Goal: Task Accomplishment & Management: Manage account settings

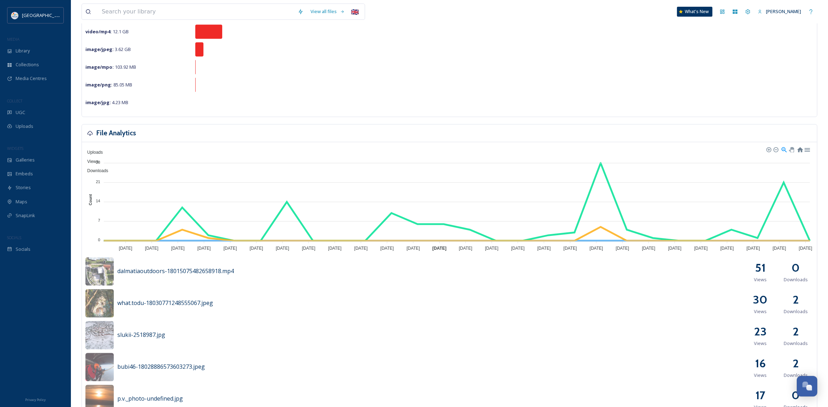
scroll to position [112, 0]
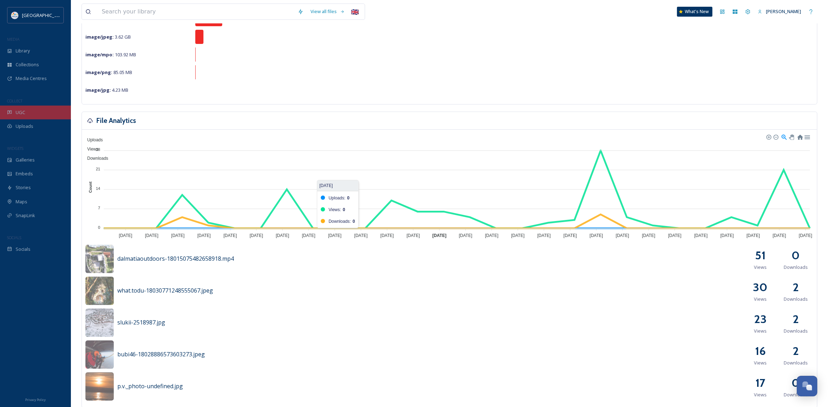
click at [26, 113] on div "UGC" at bounding box center [35, 113] width 71 height 14
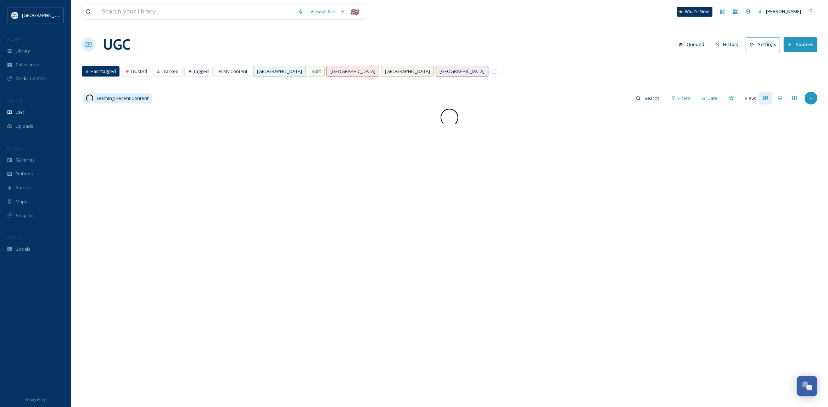
click at [448, 116] on span at bounding box center [450, 118] width 18 height 18
click at [373, 259] on div at bounding box center [450, 312] width 736 height 407
click at [448, 120] on span at bounding box center [450, 118] width 18 height 18
click at [450, 120] on span at bounding box center [450, 118] width 18 height 18
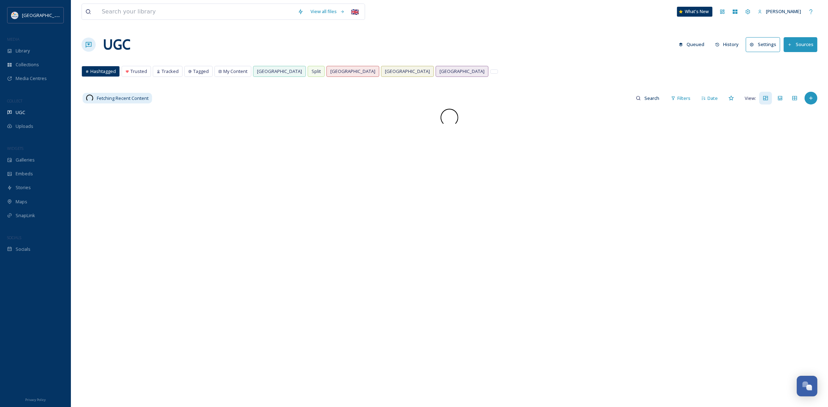
click at [450, 120] on span at bounding box center [450, 118] width 18 height 18
click at [100, 74] on span "Hashtagged" at bounding box center [103, 71] width 26 height 7
click at [29, 49] on span "Library" at bounding box center [23, 51] width 14 height 7
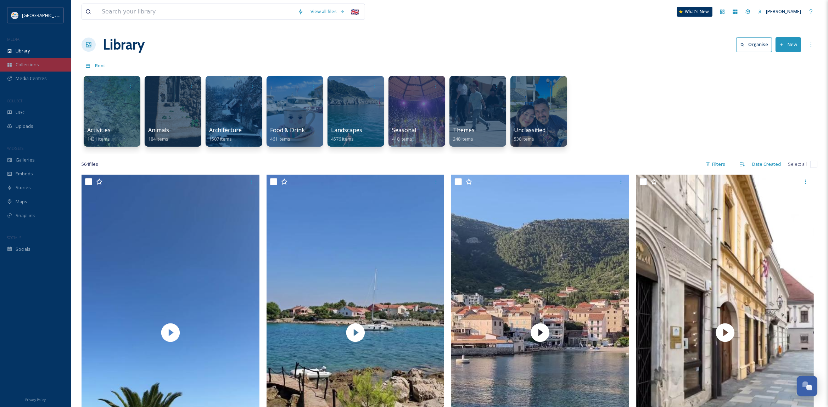
click at [35, 66] on span "Collections" at bounding box center [27, 64] width 23 height 7
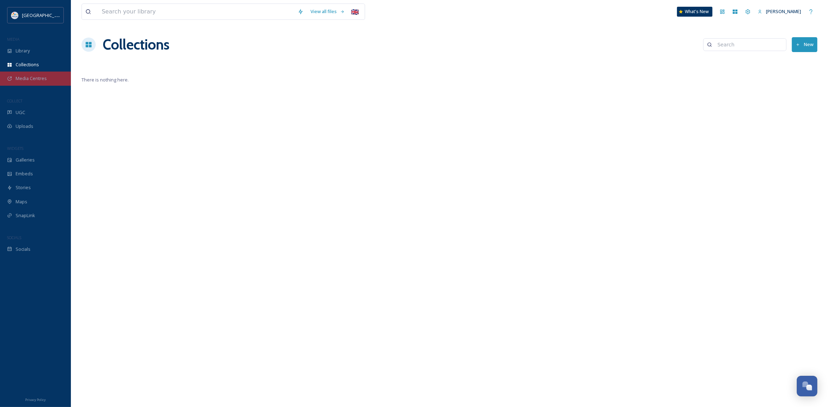
click at [41, 78] on span "Media Centres" at bounding box center [31, 78] width 31 height 7
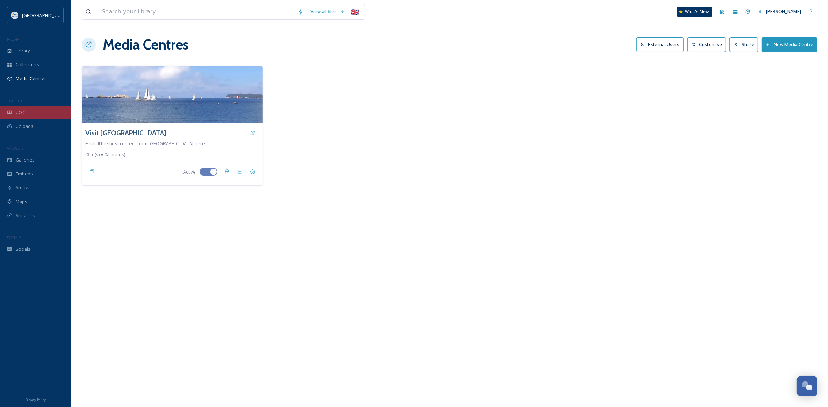
click at [48, 110] on div "UGC" at bounding box center [35, 113] width 71 height 14
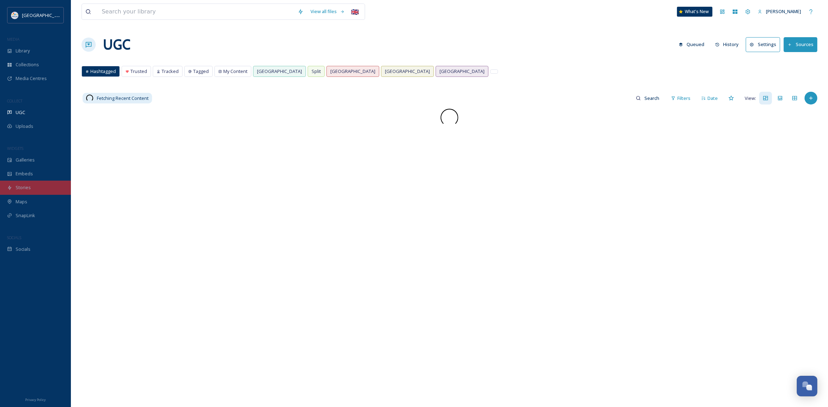
click at [48, 183] on div "Stories" at bounding box center [35, 188] width 71 height 14
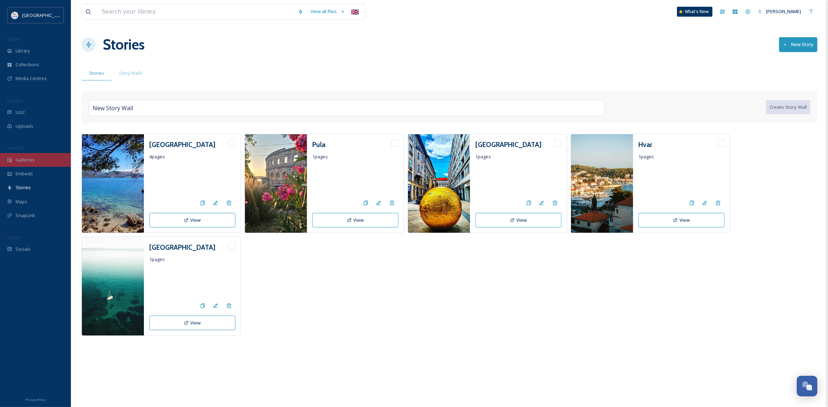
click at [37, 160] on div "Galleries" at bounding box center [35, 160] width 71 height 14
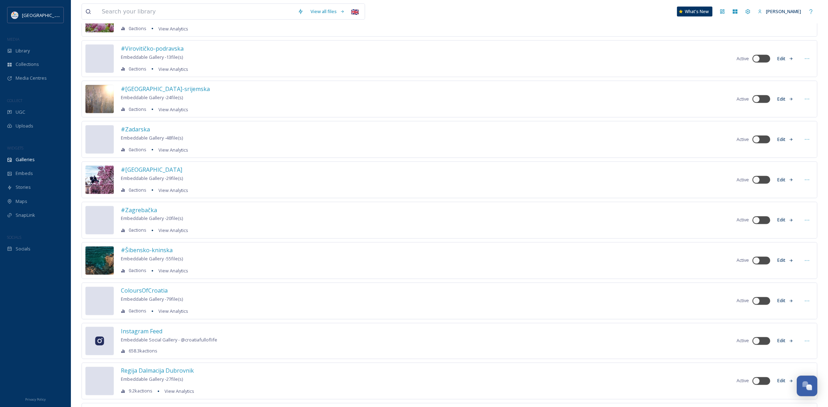
scroll to position [1452, 0]
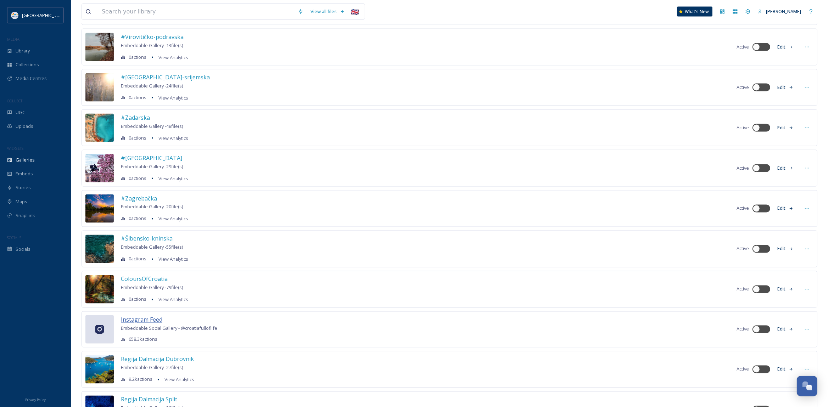
click at [136, 324] on span "Instagram Feed" at bounding box center [141, 320] width 41 height 8
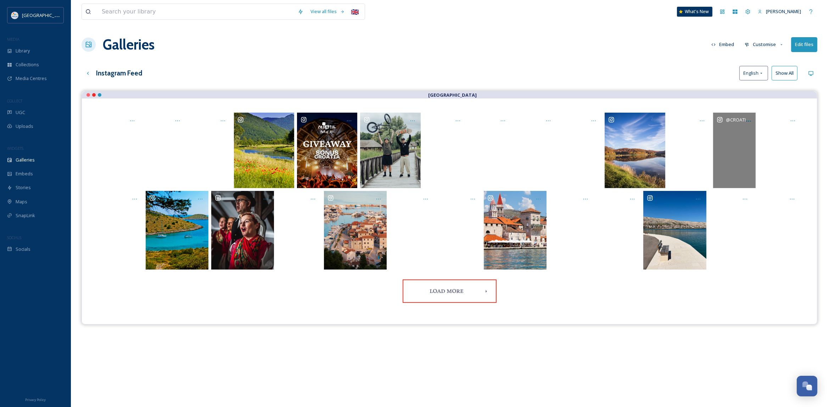
click at [731, 144] on div "@ croatiafulloflife" at bounding box center [734, 151] width 43 height 76
click at [801, 46] on button "Edit files" at bounding box center [804, 44] width 26 height 15
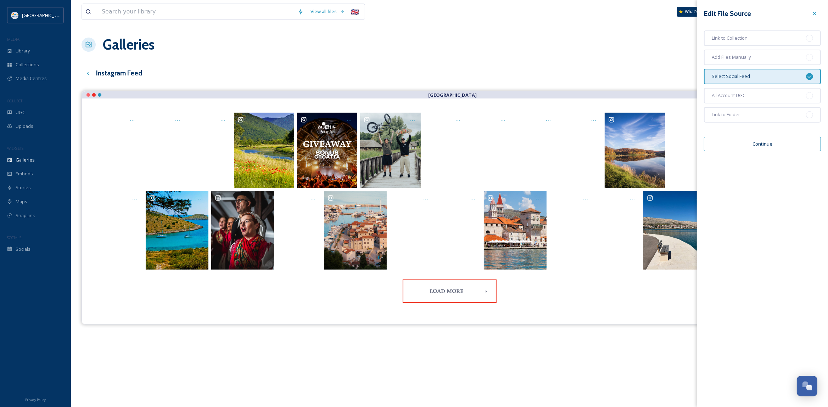
click at [776, 145] on button "Continue" at bounding box center [762, 144] width 117 height 15
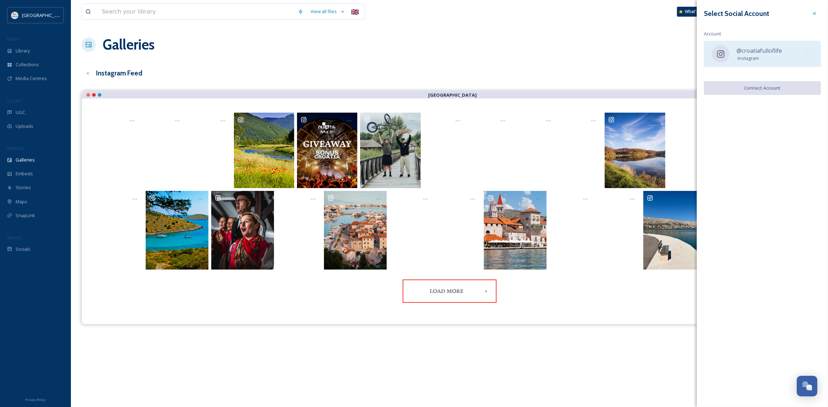
click at [760, 61] on span "- Instagram" at bounding box center [759, 58] width 45 height 7
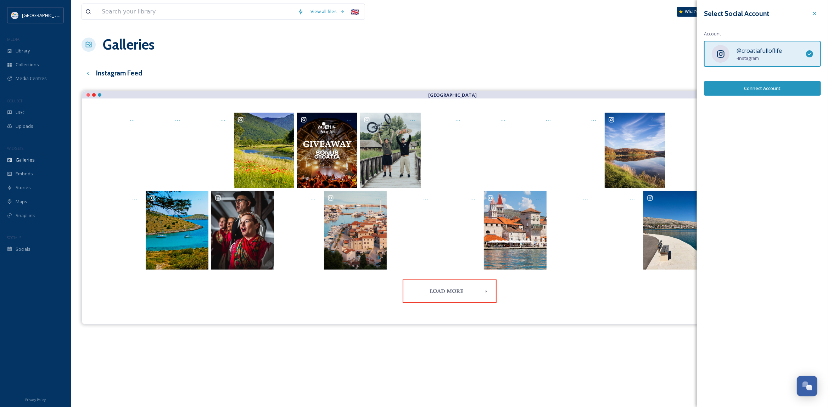
click at [759, 91] on button "Connect Account" at bounding box center [762, 88] width 117 height 15
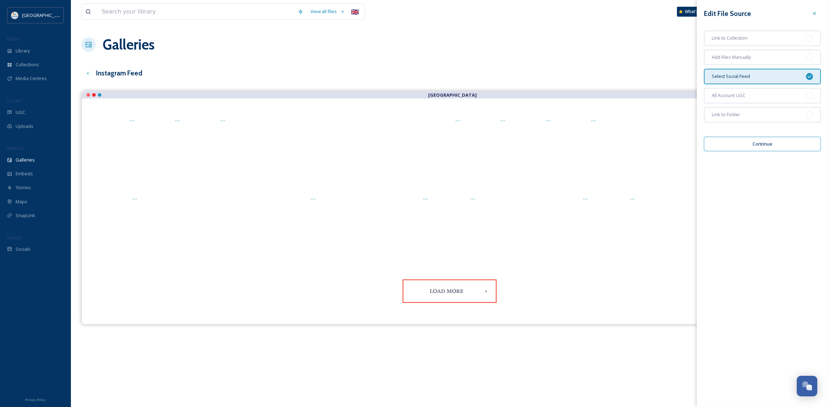
click at [638, 71] on div "Instagram Feed English Show All" at bounding box center [450, 73] width 736 height 15
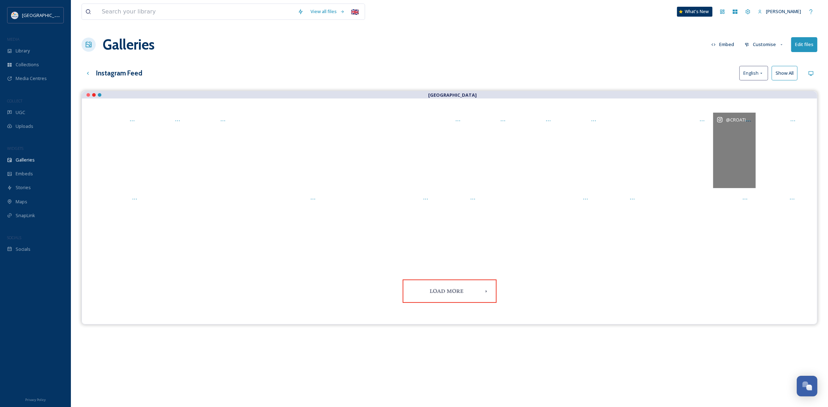
click at [728, 120] on span "@ croatiafulloflife" at bounding box center [749, 119] width 46 height 7
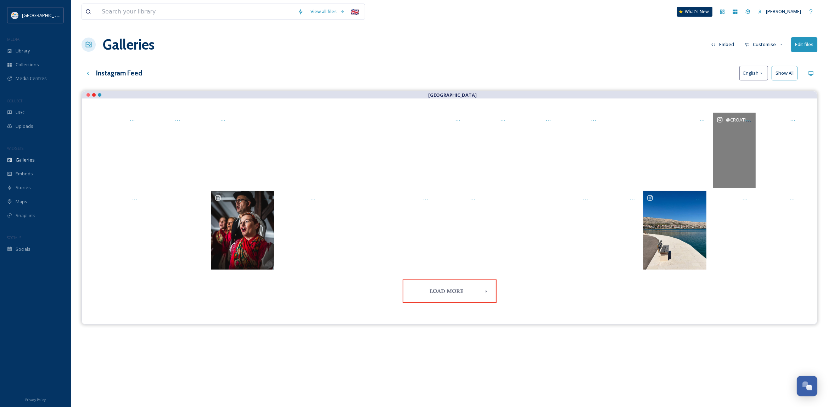
click at [730, 139] on div "@ croatiafulloflife" at bounding box center [734, 151] width 43 height 76
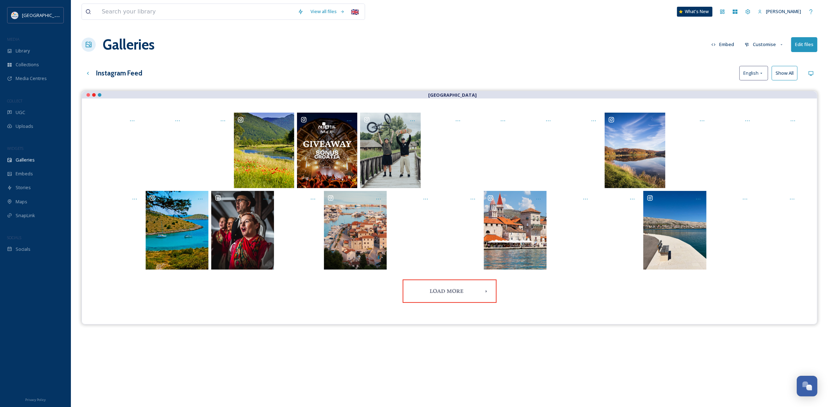
click at [725, 44] on button "Embed" at bounding box center [723, 45] width 30 height 14
click at [641, 58] on div "View all files 🇬🇧 What's New Martina Kuharic Zrnetic Galleries Embed Customise …" at bounding box center [449, 254] width 757 height 509
click at [767, 44] on button "Customise" at bounding box center [764, 45] width 46 height 14
click at [631, 53] on div "Galleries Embed Customise Layout Thumbnails Buttons Lightbox Template Edit files" at bounding box center [450, 44] width 736 height 21
click at [476, 287] on button "Load More" at bounding box center [450, 292] width 94 height 24
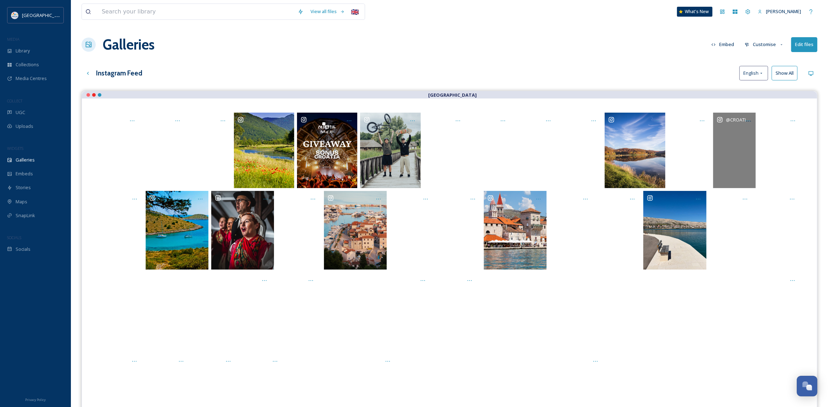
click at [725, 152] on div "@ croatiafulloflife" at bounding box center [734, 151] width 43 height 76
click at [726, 152] on div "@ croatiafulloflife" at bounding box center [734, 151] width 43 height 76
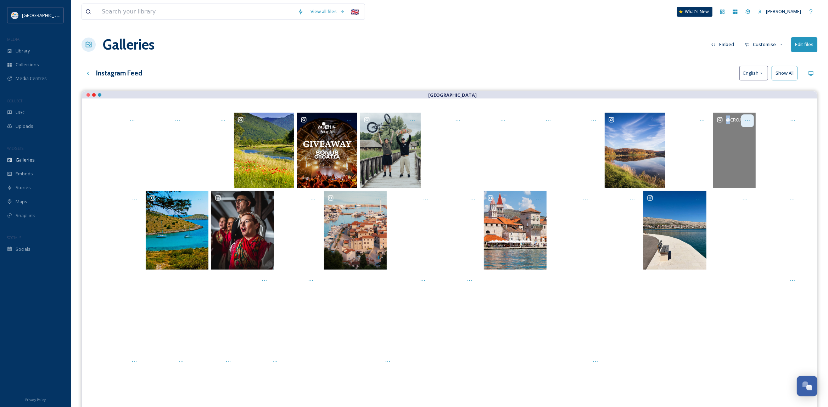
click at [747, 122] on icon at bounding box center [748, 121] width 6 height 6
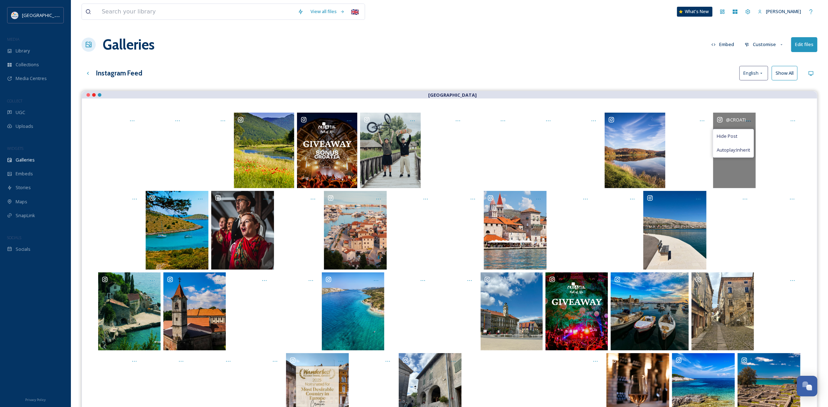
click at [736, 168] on div "@ croatiafulloflife" at bounding box center [734, 151] width 43 height 76
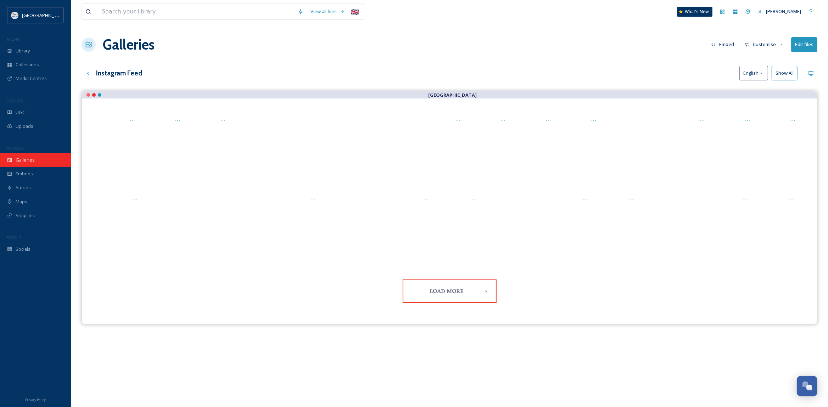
click at [28, 159] on span "Galleries" at bounding box center [25, 160] width 19 height 7
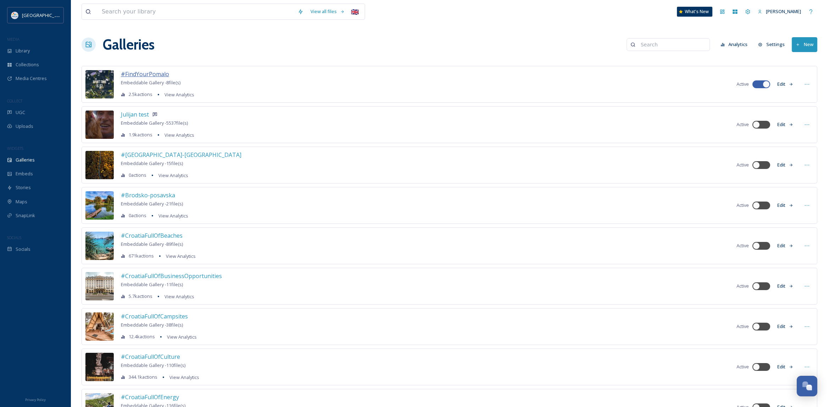
click at [151, 76] on span "#FindYourPomalo" at bounding box center [145, 74] width 48 height 8
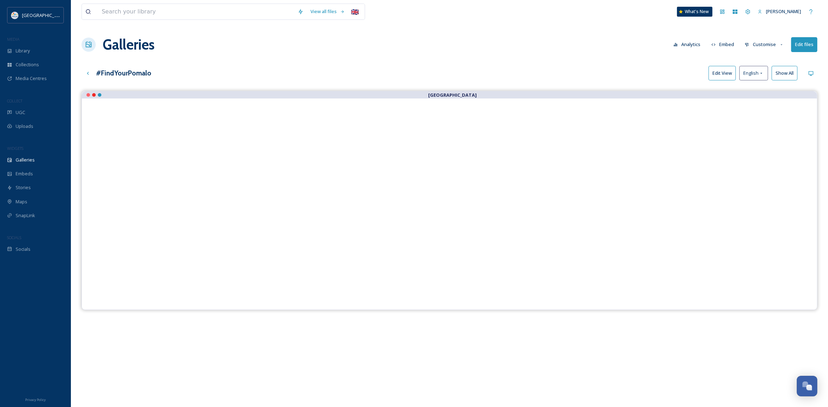
click at [802, 46] on button "Edit files" at bounding box center [804, 44] width 26 height 15
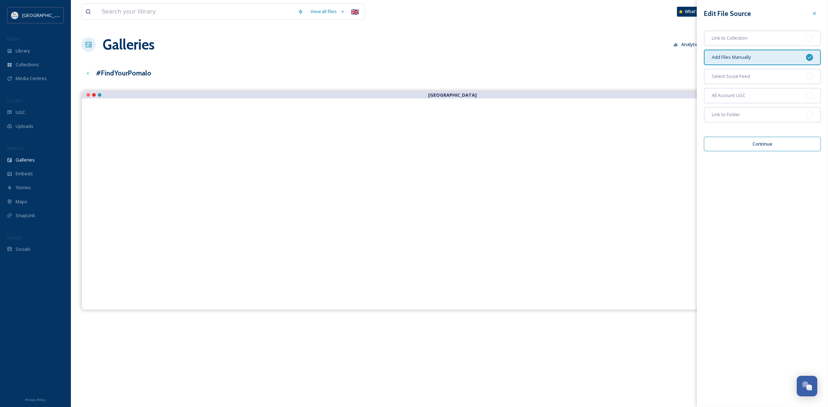
click at [763, 144] on button "Continue" at bounding box center [762, 144] width 117 height 15
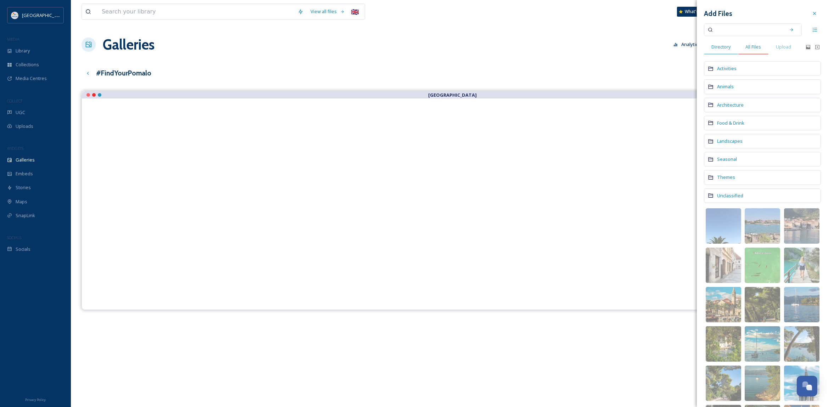
click at [755, 49] on span "All Files" at bounding box center [754, 47] width 16 height 7
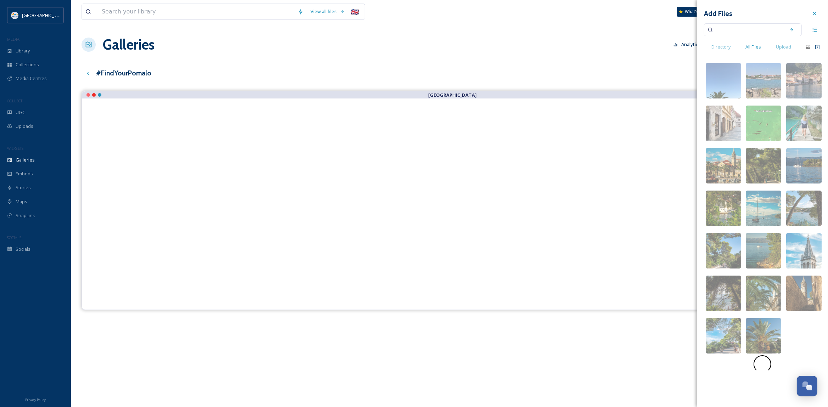
click at [819, 47] on icon at bounding box center [818, 47] width 6 height 6
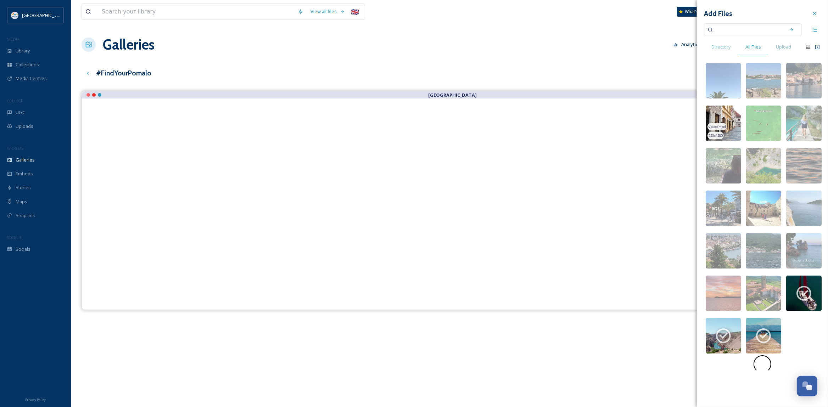
click at [725, 116] on img at bounding box center [723, 123] width 35 height 35
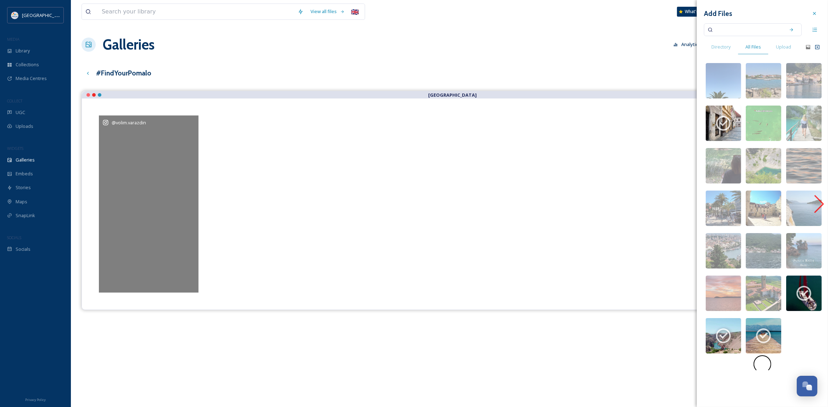
click at [150, 188] on div "@ volim.varazdin" at bounding box center [149, 204] width 100 height 177
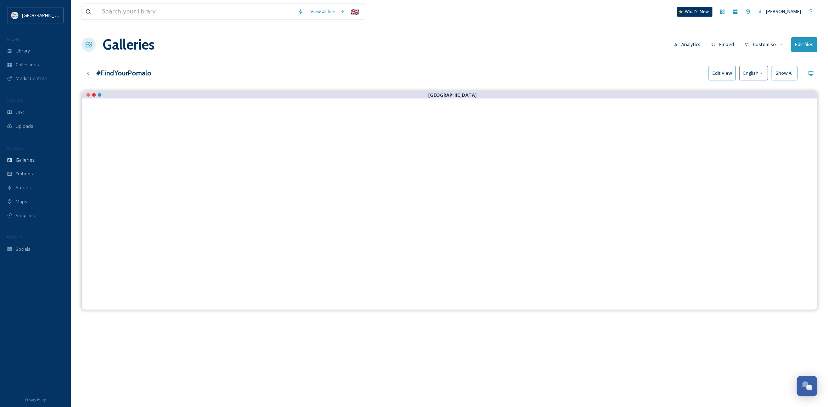
click at [799, 44] on button "Edit files" at bounding box center [804, 44] width 26 height 15
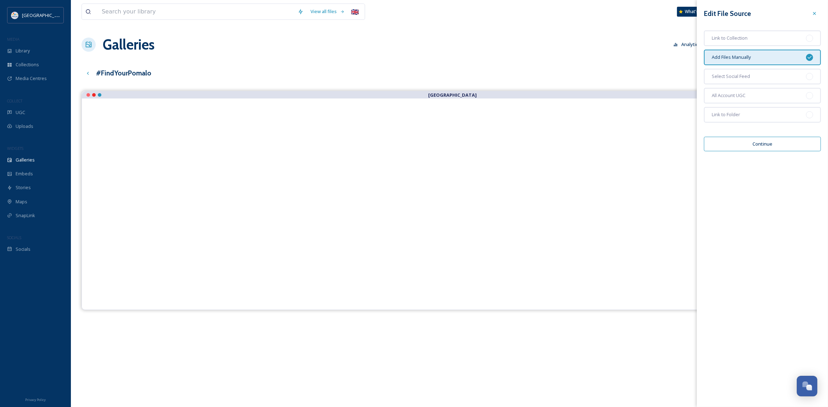
click at [758, 144] on button "Continue" at bounding box center [762, 144] width 117 height 15
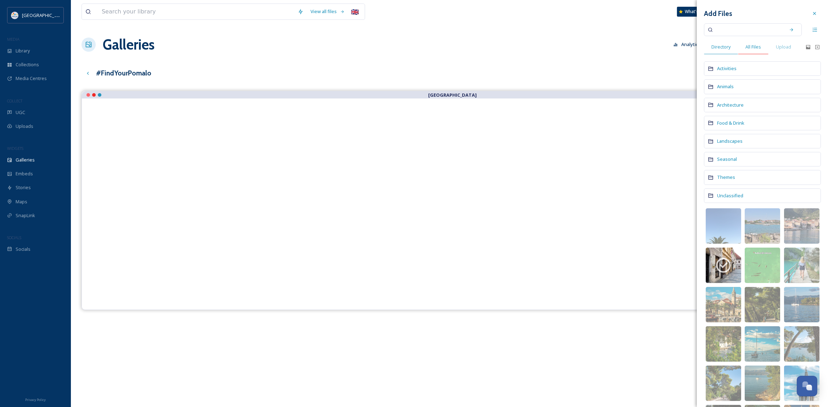
click at [754, 48] on span "All Files" at bounding box center [754, 47] width 16 height 7
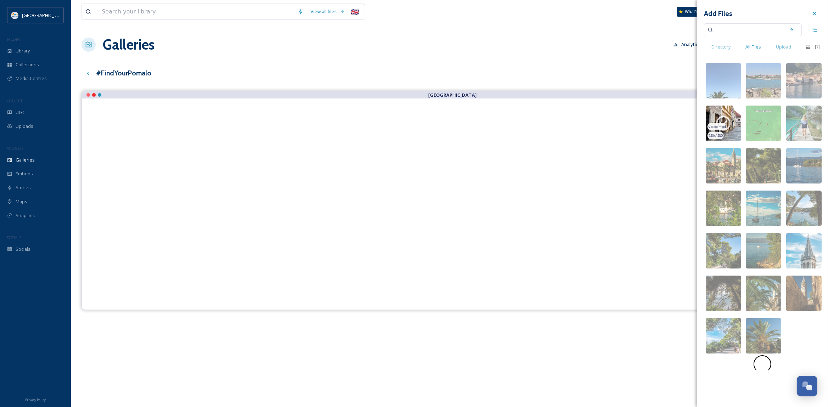
click at [720, 123] on icon at bounding box center [723, 123] width 15 height 15
click at [814, 116] on img at bounding box center [803, 123] width 35 height 35
click at [804, 119] on icon at bounding box center [804, 124] width 18 height 18
click at [819, 45] on icon at bounding box center [817, 47] width 4 height 4
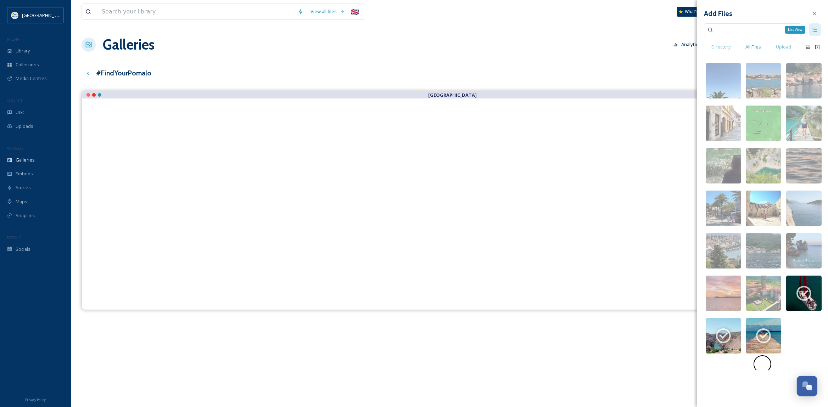
click at [815, 30] on icon at bounding box center [815, 30] width 6 height 6
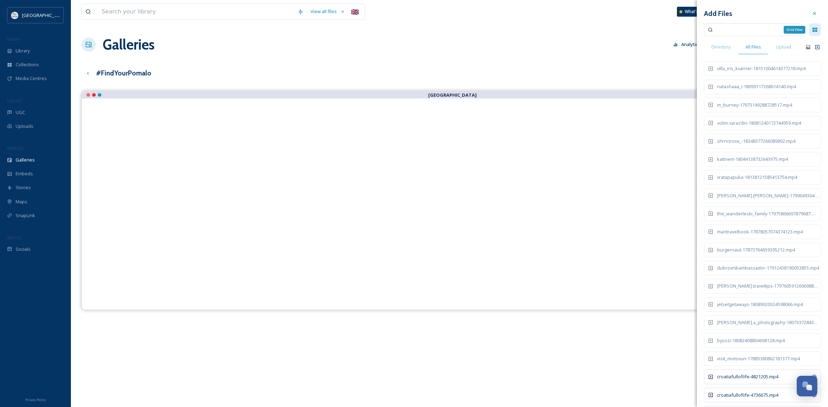
click at [815, 30] on icon at bounding box center [815, 30] width 6 height 6
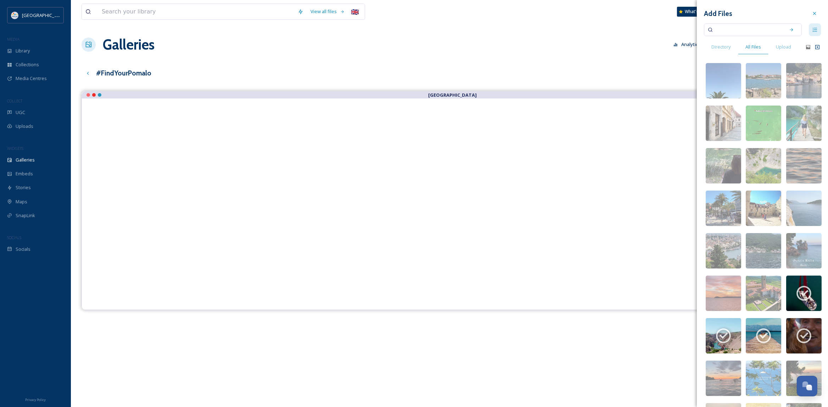
click at [816, 48] on icon at bounding box center [817, 47] width 4 height 4
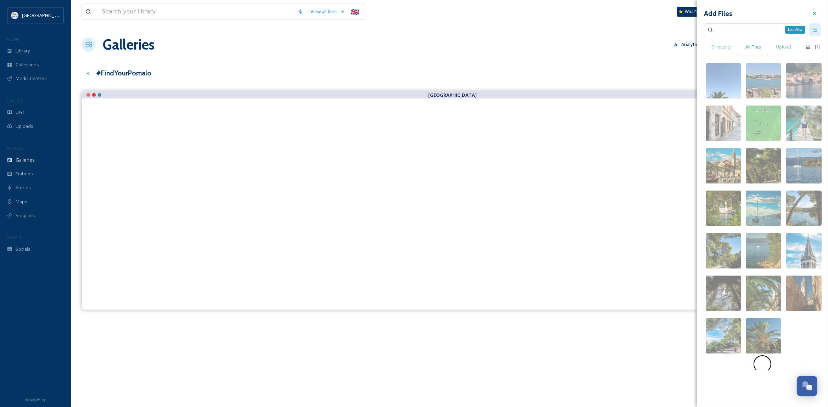
click at [816, 30] on icon at bounding box center [815, 30] width 6 height 6
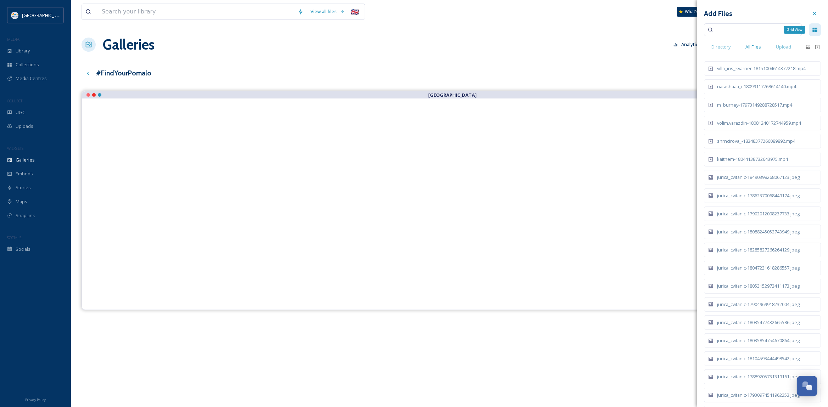
click at [816, 30] on icon at bounding box center [815, 30] width 5 height 4
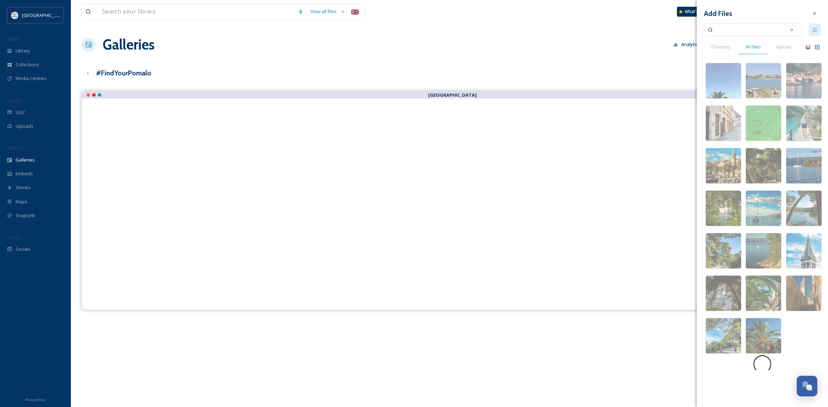
click at [816, 49] on icon at bounding box center [817, 47] width 4 height 4
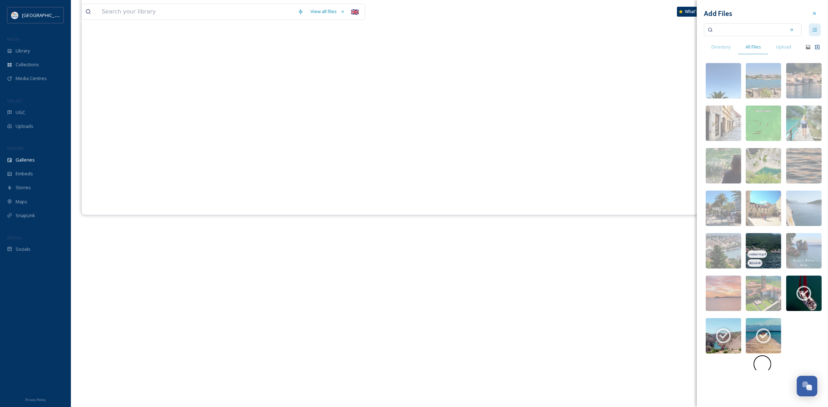
scroll to position [102, 0]
click at [764, 369] on span at bounding box center [763, 365] width 18 height 18
click at [764, 369] on span at bounding box center [762, 364] width 15 height 15
click at [759, 30] on input at bounding box center [748, 30] width 67 height 16
drag, startPoint x: 815, startPoint y: 14, endPoint x: 822, endPoint y: 12, distance: 7.7
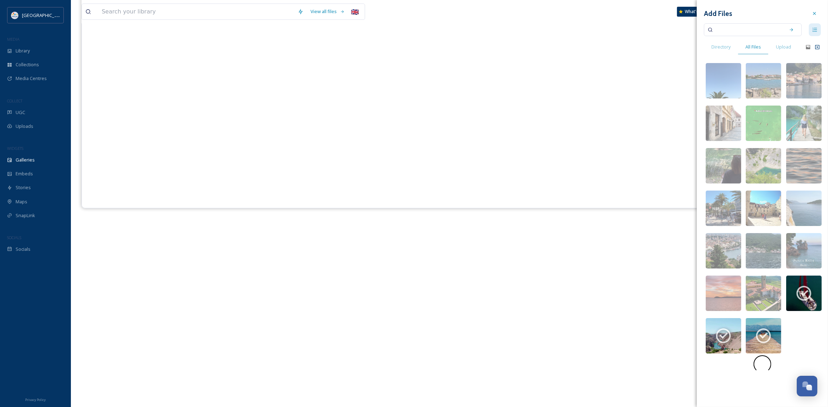
click at [815, 14] on icon at bounding box center [814, 13] width 3 height 3
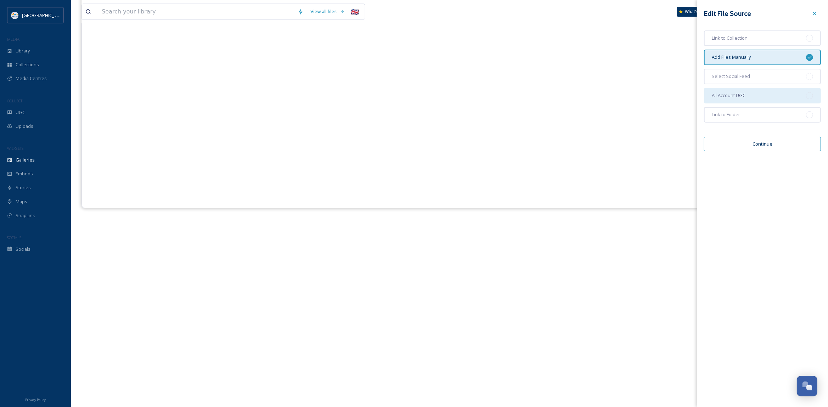
click at [748, 96] on div "All Account UGC" at bounding box center [762, 96] width 117 height 16
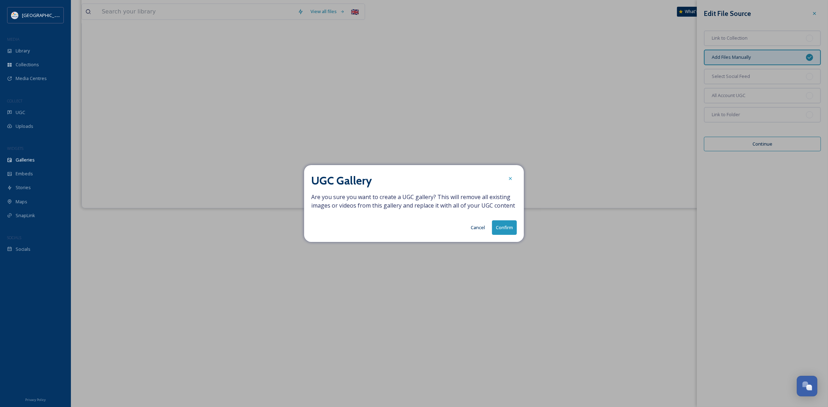
click at [475, 228] on button "Cancel" at bounding box center [477, 228] width 21 height 14
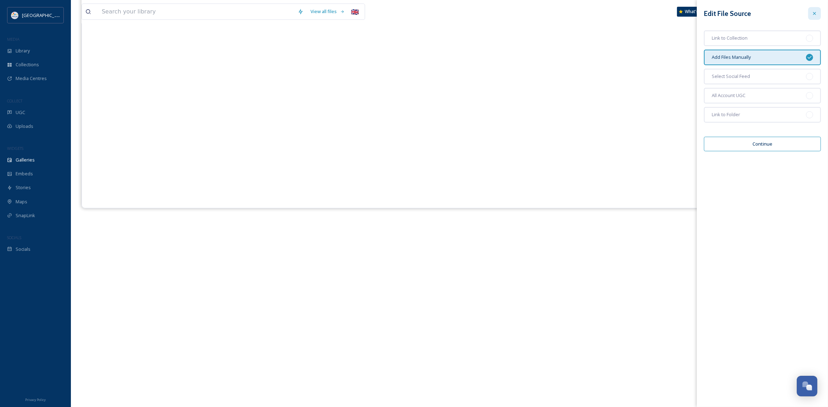
click at [816, 13] on icon at bounding box center [815, 14] width 6 height 6
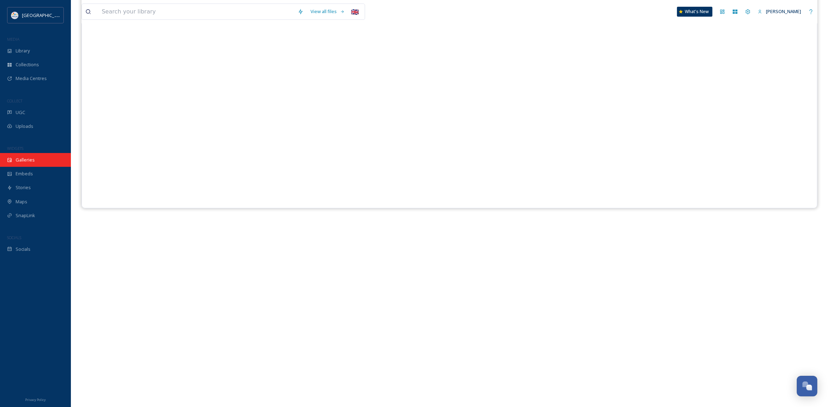
click at [41, 160] on div "Galleries" at bounding box center [35, 160] width 71 height 14
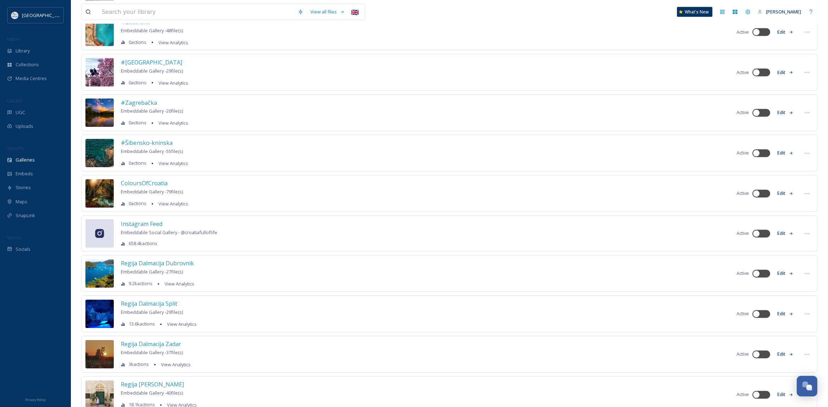
scroll to position [1548, 0]
click at [163, 235] on span "Embeddable Social Gallery - @ croatiafulloflife" at bounding box center [169, 232] width 96 height 6
click at [157, 228] on span "Instagram Feed" at bounding box center [141, 224] width 41 height 8
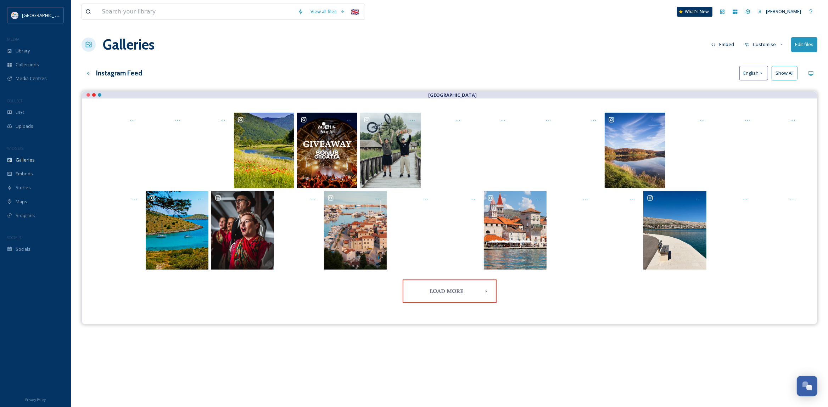
click at [805, 43] on button "Edit files" at bounding box center [804, 44] width 26 height 15
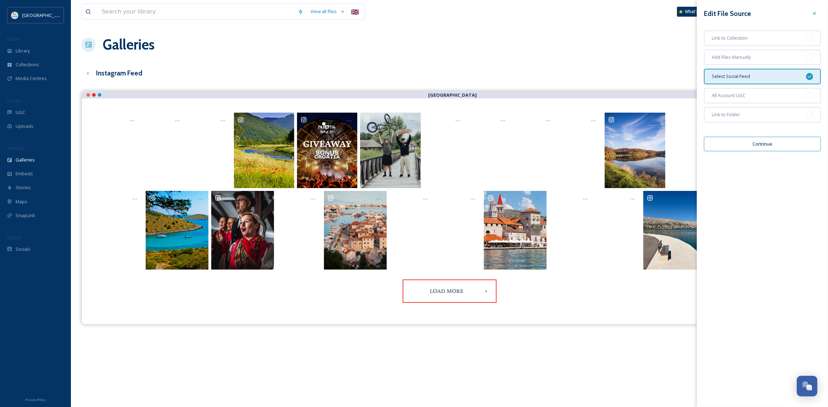
click at [759, 141] on button "Continue" at bounding box center [762, 144] width 117 height 15
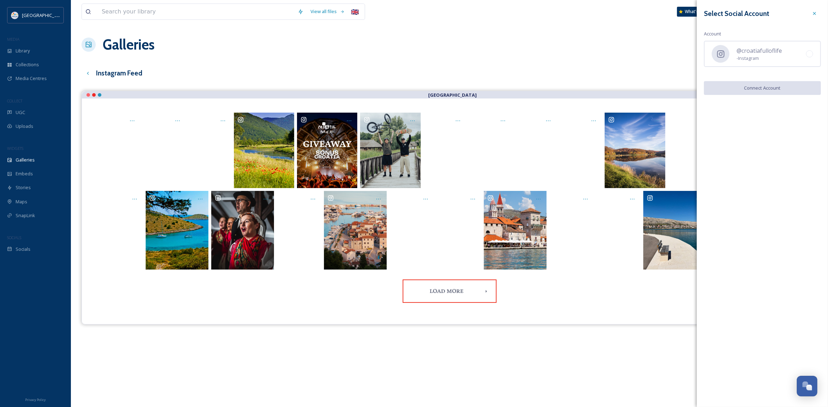
click at [636, 52] on div "Galleries Embed Customise Edit files" at bounding box center [450, 44] width 736 height 21
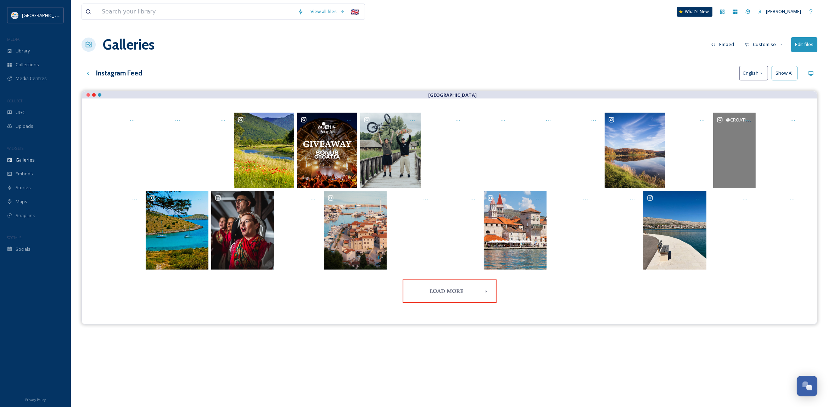
click at [727, 154] on div "@ croatiafulloflife" at bounding box center [734, 151] width 43 height 76
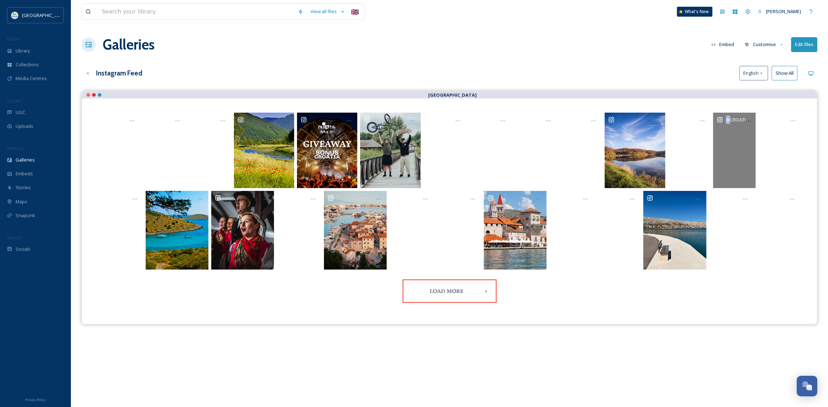
click at [727, 154] on div "@ croatiafulloflife" at bounding box center [734, 151] width 43 height 76
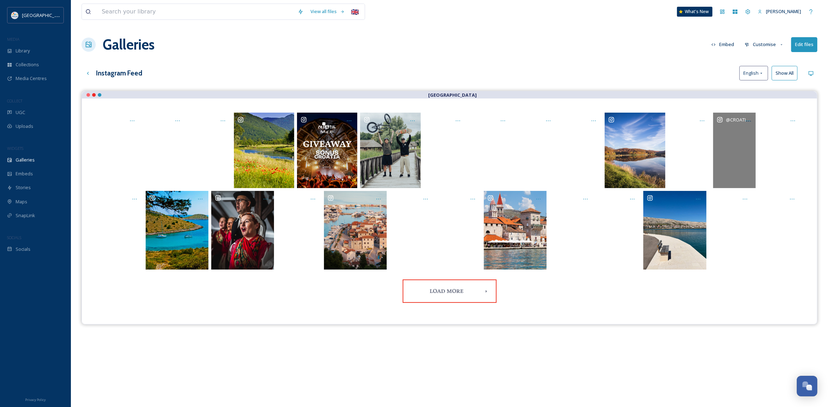
click at [727, 154] on div "@ croatiafulloflife" at bounding box center [734, 151] width 43 height 76
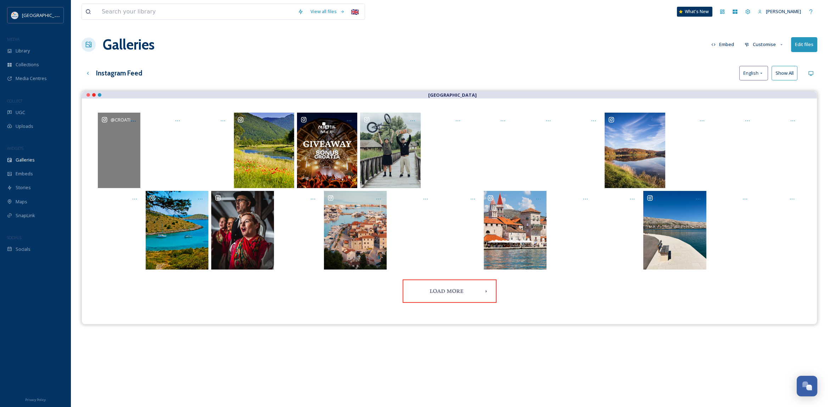
click at [113, 148] on div "@ croatiafulloflife" at bounding box center [119, 151] width 43 height 76
click at [728, 46] on button "Embed" at bounding box center [723, 45] width 30 height 14
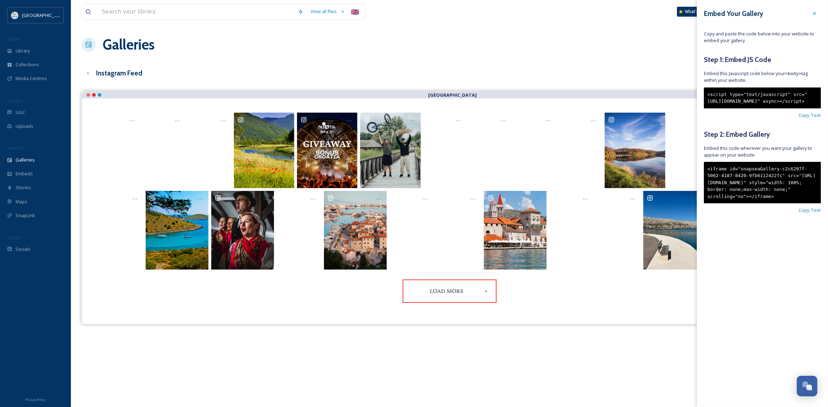
click at [620, 34] on div "View all files 🇬🇧 What's New Martina Kuharic Zrnetic Galleries Embed Customise …" at bounding box center [449, 254] width 757 height 509
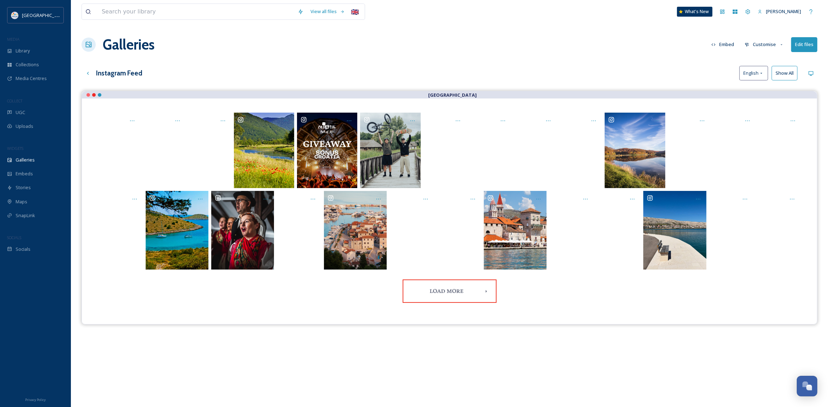
click at [762, 44] on button "Customise" at bounding box center [764, 45] width 46 height 14
click at [633, 46] on div "Galleries Embed Customise Layout Thumbnails Buttons Lightbox Template Edit files" at bounding box center [450, 44] width 736 height 21
click at [803, 45] on button "Edit files" at bounding box center [804, 44] width 26 height 15
click at [620, 39] on div "Galleries Embed Customise Edit files" at bounding box center [450, 44] width 736 height 21
click at [21, 113] on span "UGC" at bounding box center [21, 112] width 10 height 7
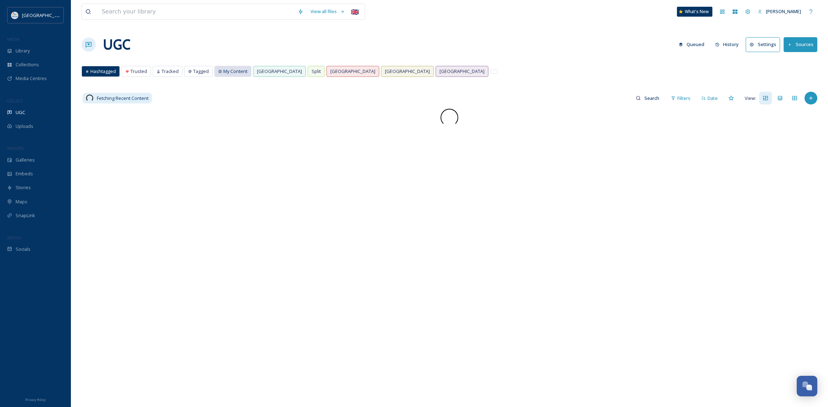
click at [234, 70] on span "My Content" at bounding box center [235, 71] width 24 height 7
click at [450, 117] on span at bounding box center [450, 118] width 18 height 18
click at [106, 99] on span "Fetching Recent Content" at bounding box center [123, 98] width 52 height 7
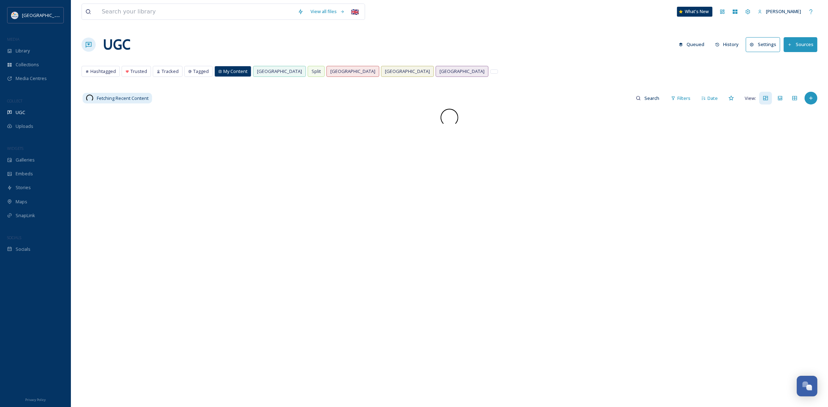
click at [454, 122] on span at bounding box center [450, 118] width 18 height 18
click at [691, 44] on button "Queued" at bounding box center [691, 45] width 33 height 14
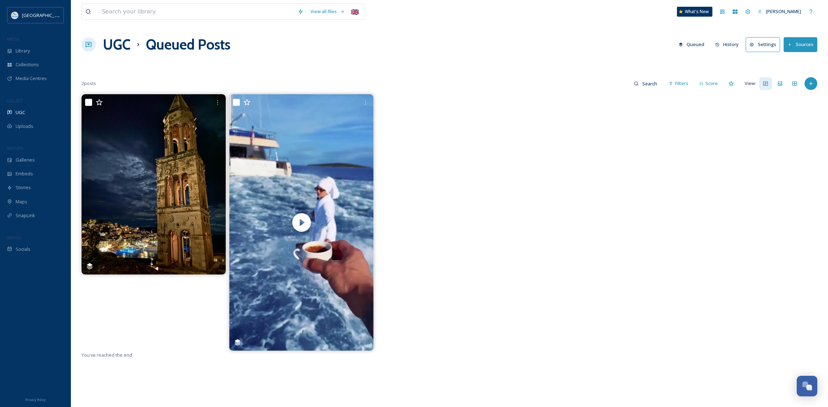
click at [695, 45] on button "Queued" at bounding box center [691, 45] width 33 height 14
click at [726, 44] on button "History" at bounding box center [727, 45] width 31 height 14
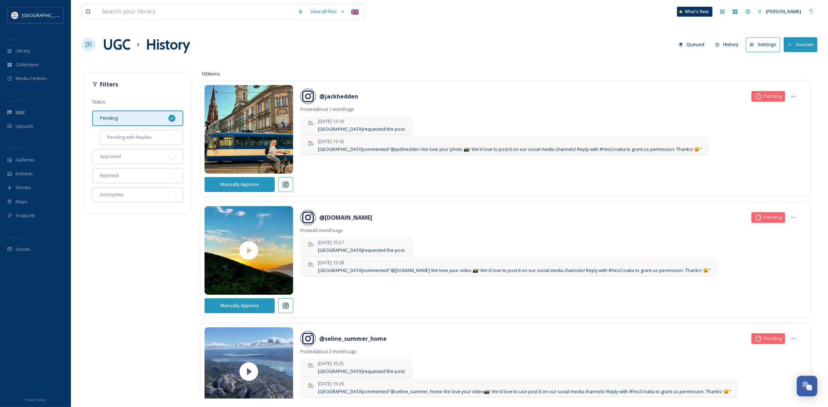
click at [806, 43] on button "Sources" at bounding box center [801, 44] width 34 height 15
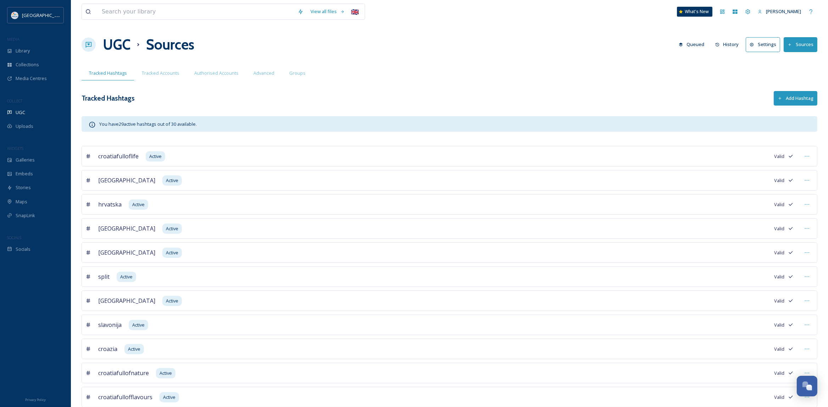
click at [115, 156] on span "croatiafulloflife" at bounding box center [118, 156] width 40 height 9
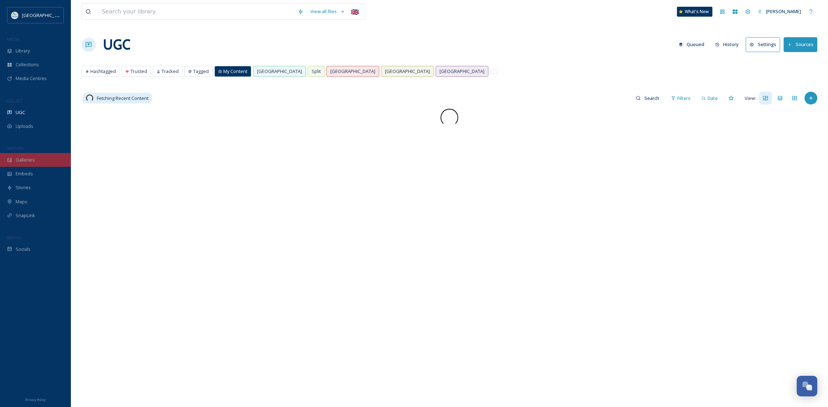
click at [24, 163] on span "Galleries" at bounding box center [25, 160] width 19 height 7
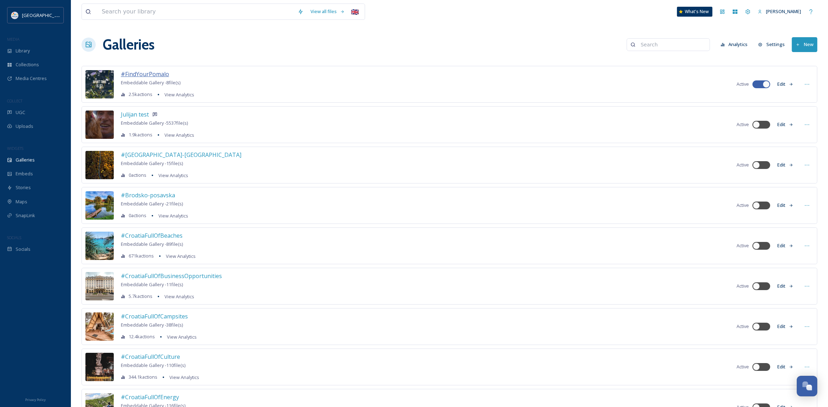
click at [155, 76] on span "#FindYourPomalo" at bounding box center [145, 74] width 48 height 8
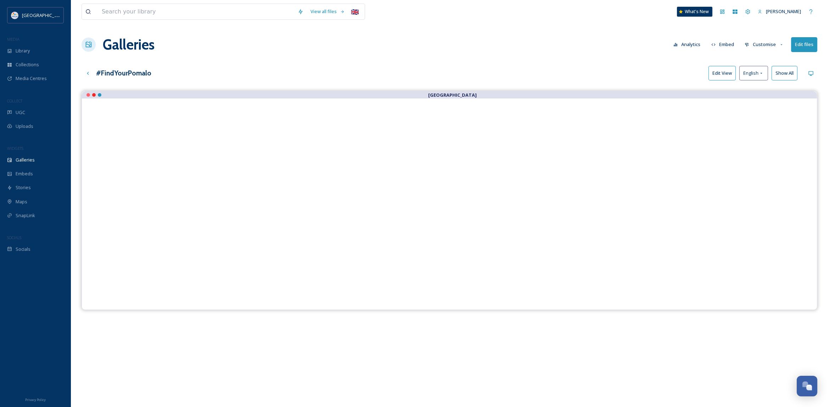
drag, startPoint x: 184, startPoint y: 71, endPoint x: 96, endPoint y: 73, distance: 88.3
click at [96, 73] on div "#FindYourPomalo Edit View English Show All" at bounding box center [450, 73] width 736 height 15
copy h3 "#FindYourPomalo"
click at [805, 45] on button "Edit files" at bounding box center [804, 44] width 26 height 15
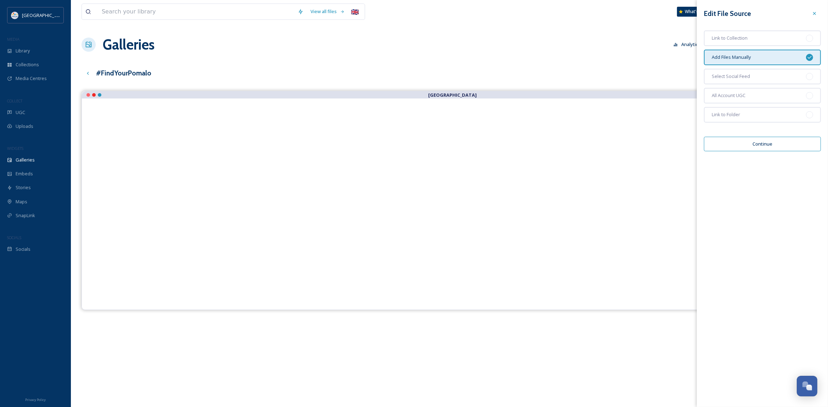
click at [753, 143] on button "Continue" at bounding box center [762, 144] width 117 height 15
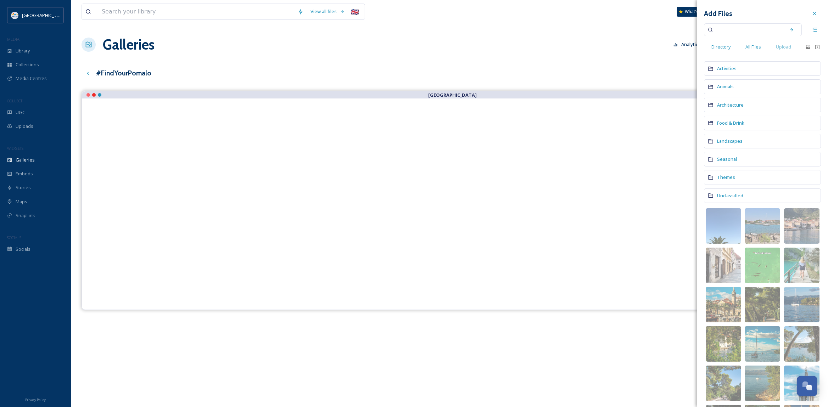
click at [755, 46] on span "All Files" at bounding box center [754, 47] width 16 height 7
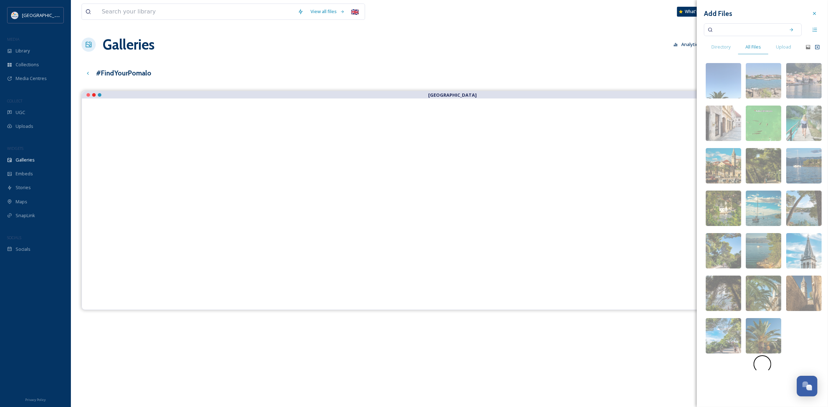
click at [819, 49] on icon at bounding box center [818, 47] width 6 height 6
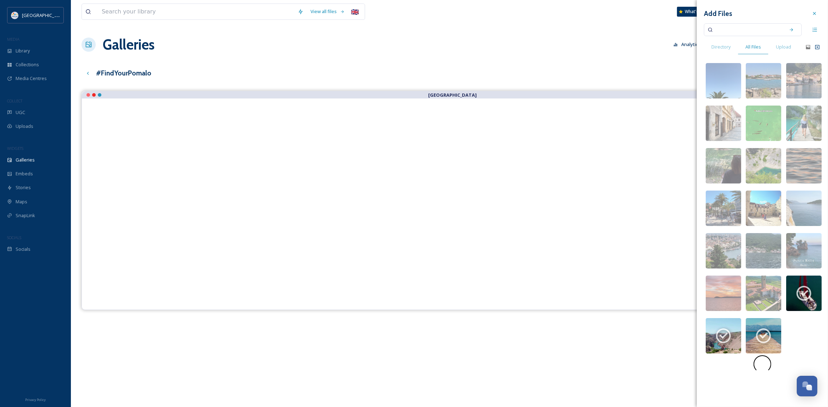
click at [817, 48] on icon at bounding box center [818, 47] width 6 height 6
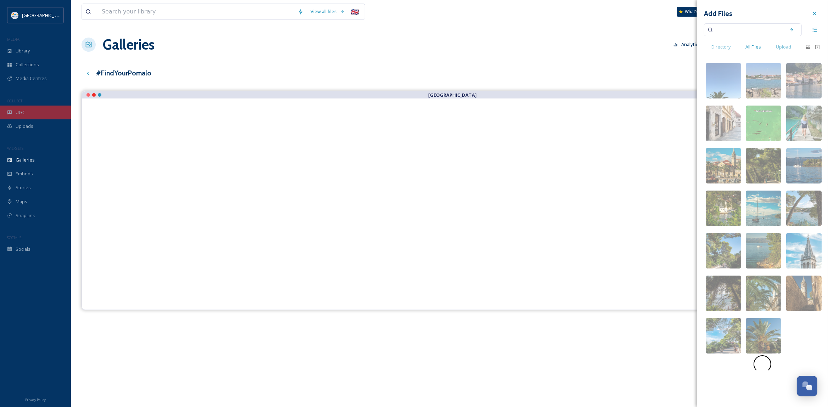
click at [18, 110] on span "UGC" at bounding box center [21, 112] width 10 height 7
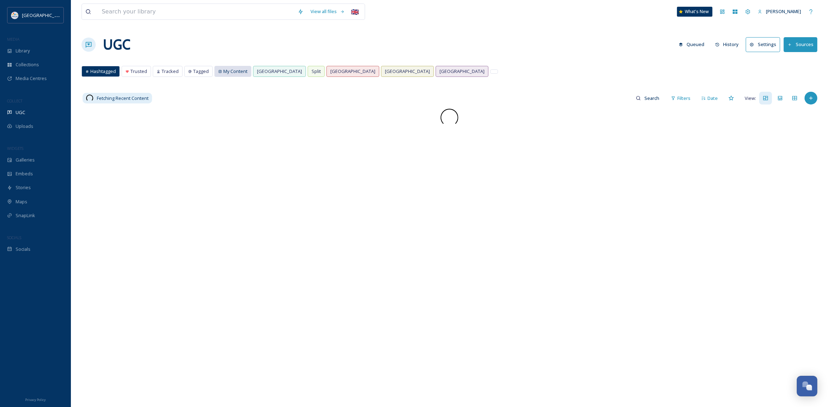
click at [227, 72] on span "My Content" at bounding box center [235, 71] width 24 height 7
click at [99, 70] on span "Hashtagged" at bounding box center [103, 71] width 26 height 7
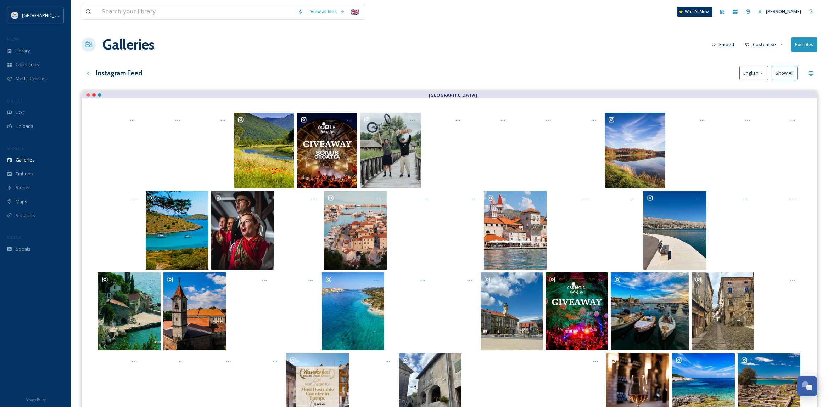
click at [25, 110] on div "UGC" at bounding box center [35, 113] width 71 height 14
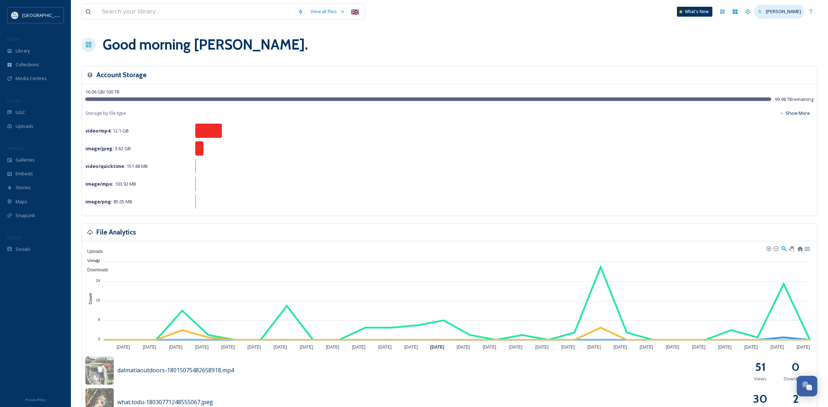
click at [781, 8] on div "[PERSON_NAME]" at bounding box center [779, 12] width 50 height 14
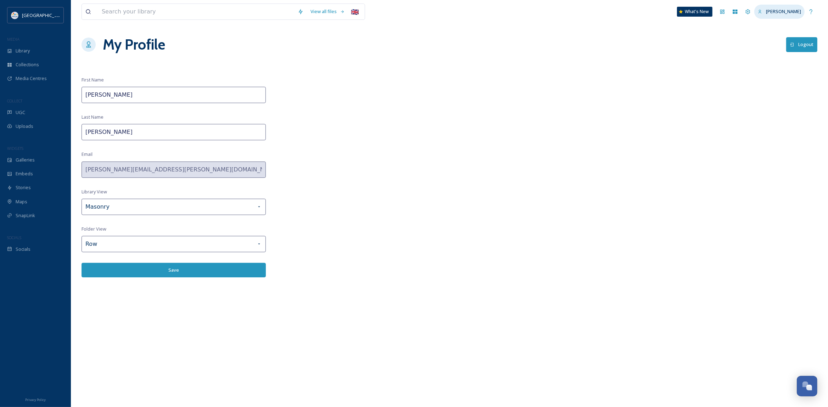
click at [759, 12] on icon at bounding box center [760, 12] width 3 height 4
click at [803, 44] on button "Logout" at bounding box center [801, 44] width 31 height 15
